Goal: Find specific page/section: Find specific page/section

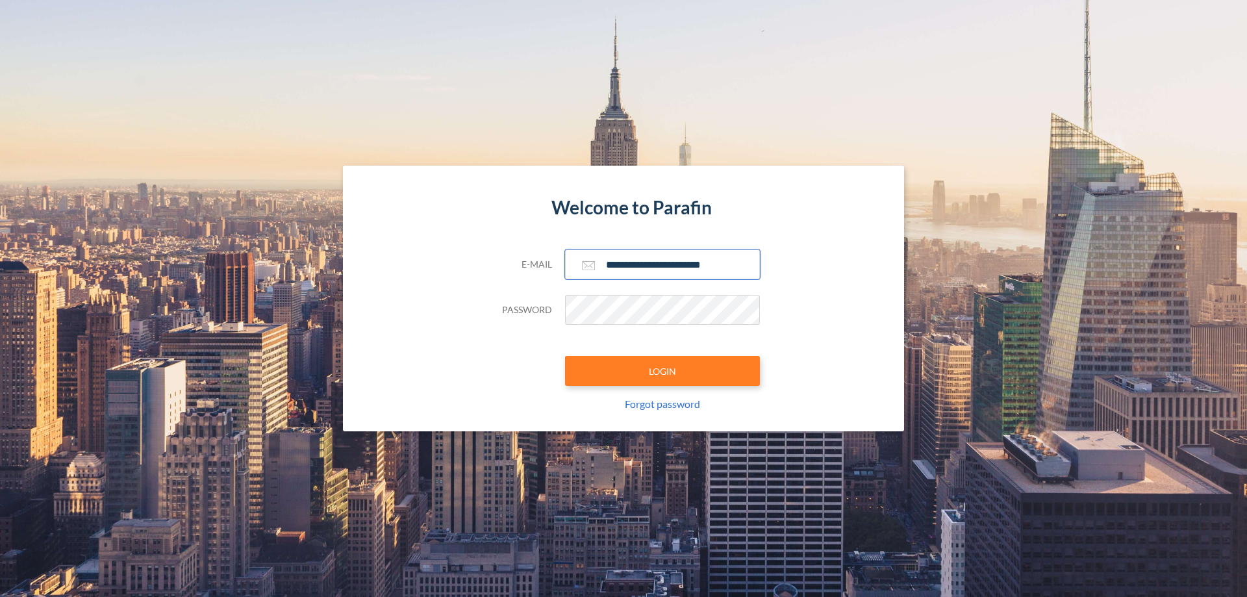
type input "**********"
click at [663, 371] on button "LOGIN" at bounding box center [662, 371] width 195 height 30
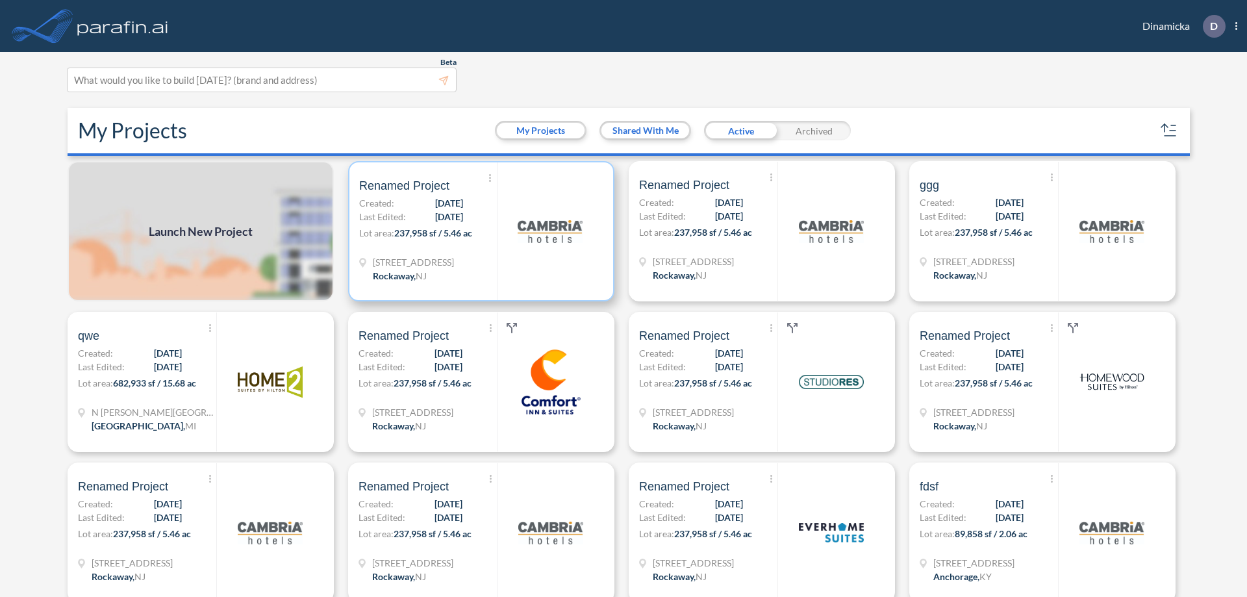
scroll to position [3, 0]
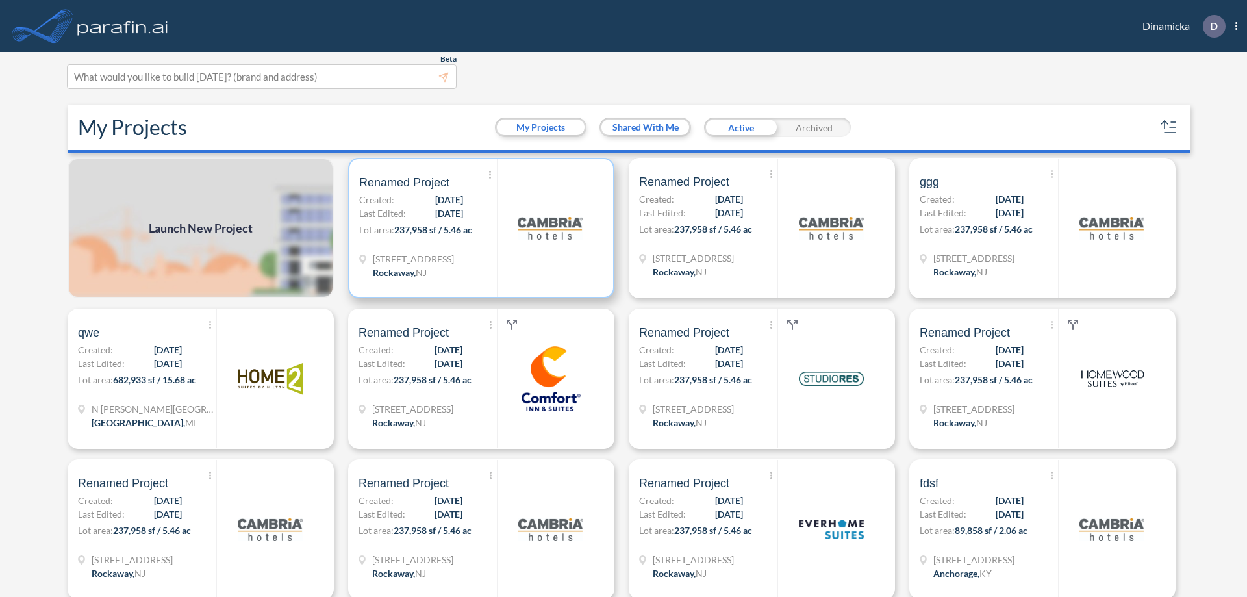
click at [479, 228] on p "Lot area: 237,958 sf / 5.46 ac" at bounding box center [428, 232] width 138 height 19
